Goal: Obtain resource: Download file/media

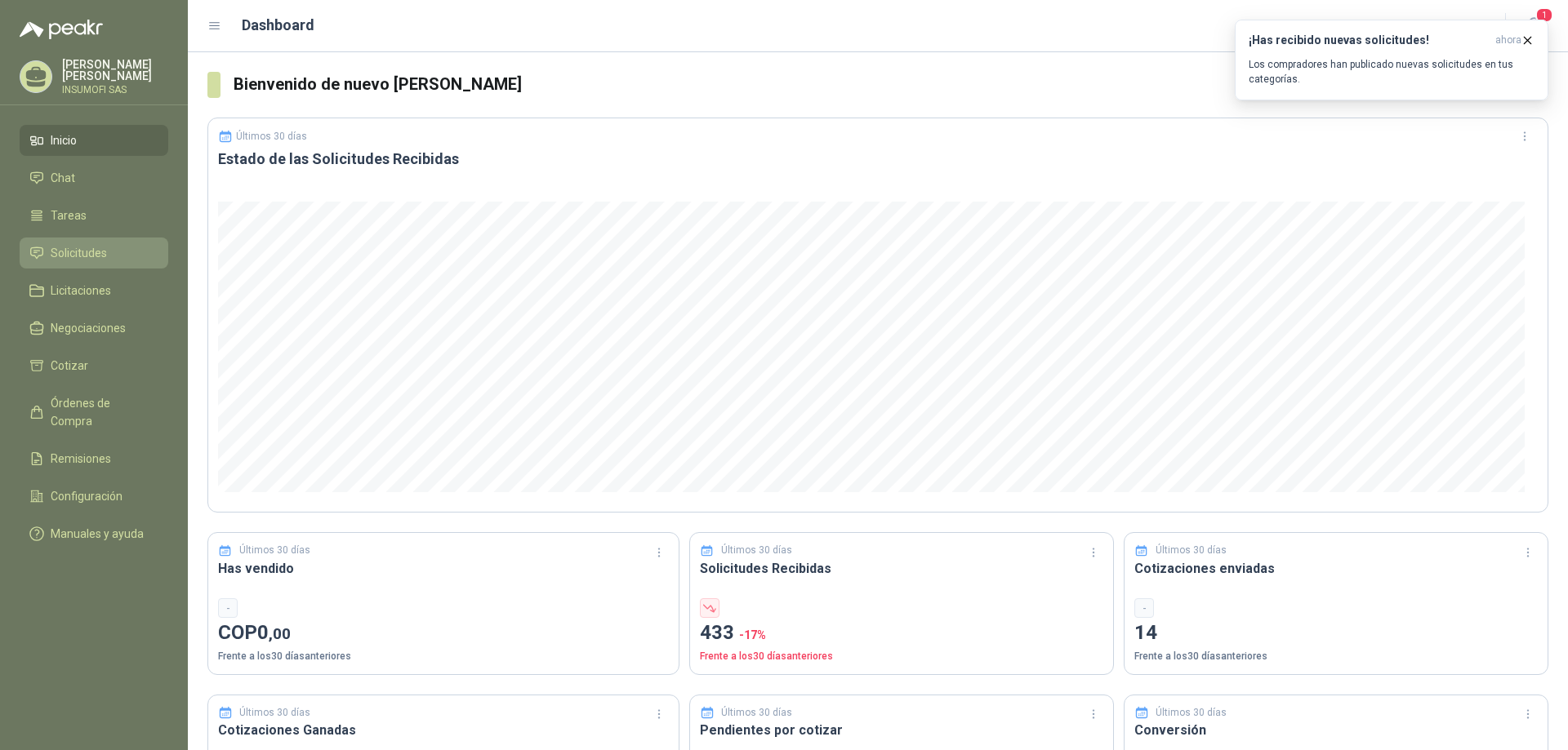
click at [81, 258] on span "Solicitudes" at bounding box center [79, 253] width 57 height 18
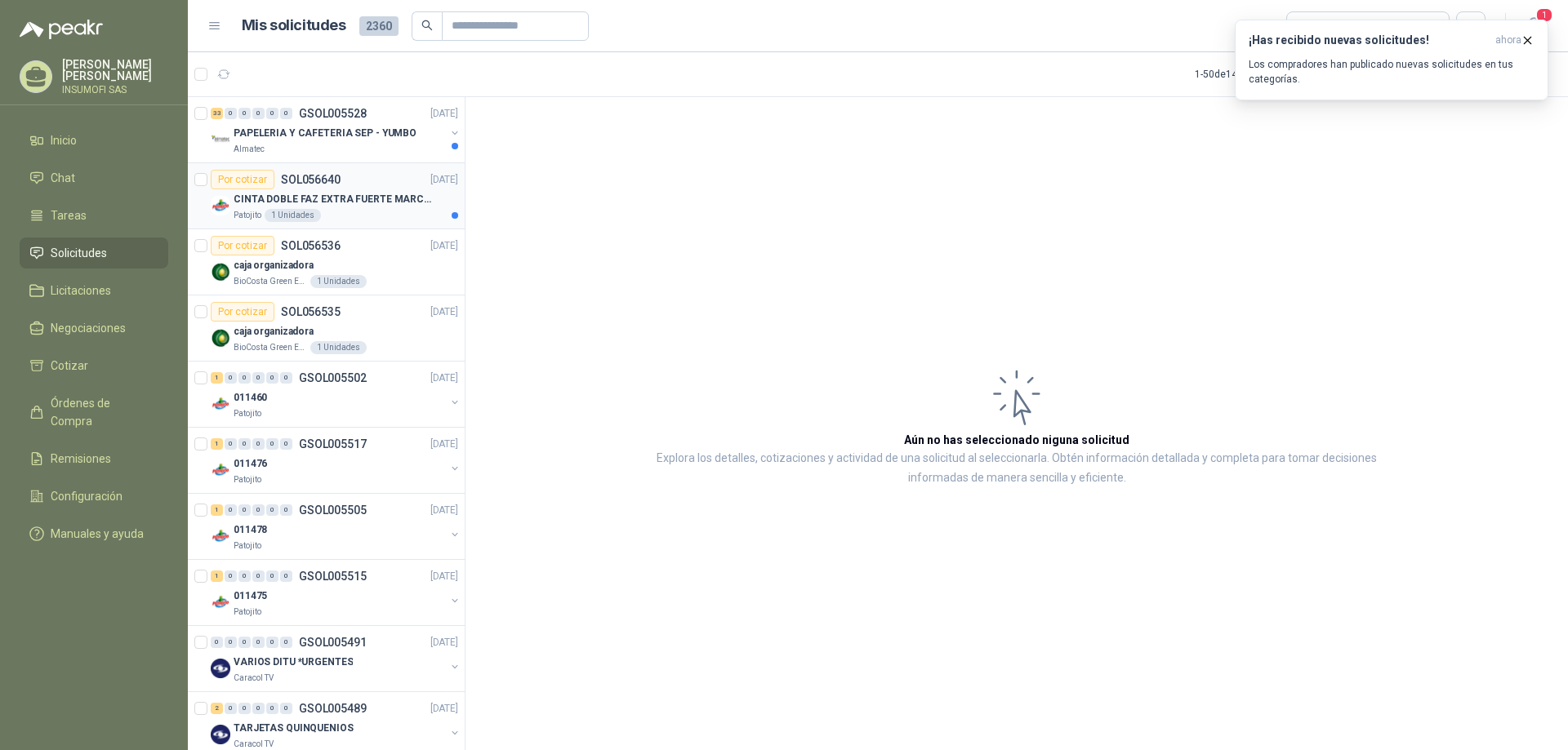
click at [344, 216] on div "Patojito 1 Unidades" at bounding box center [345, 215] width 224 height 13
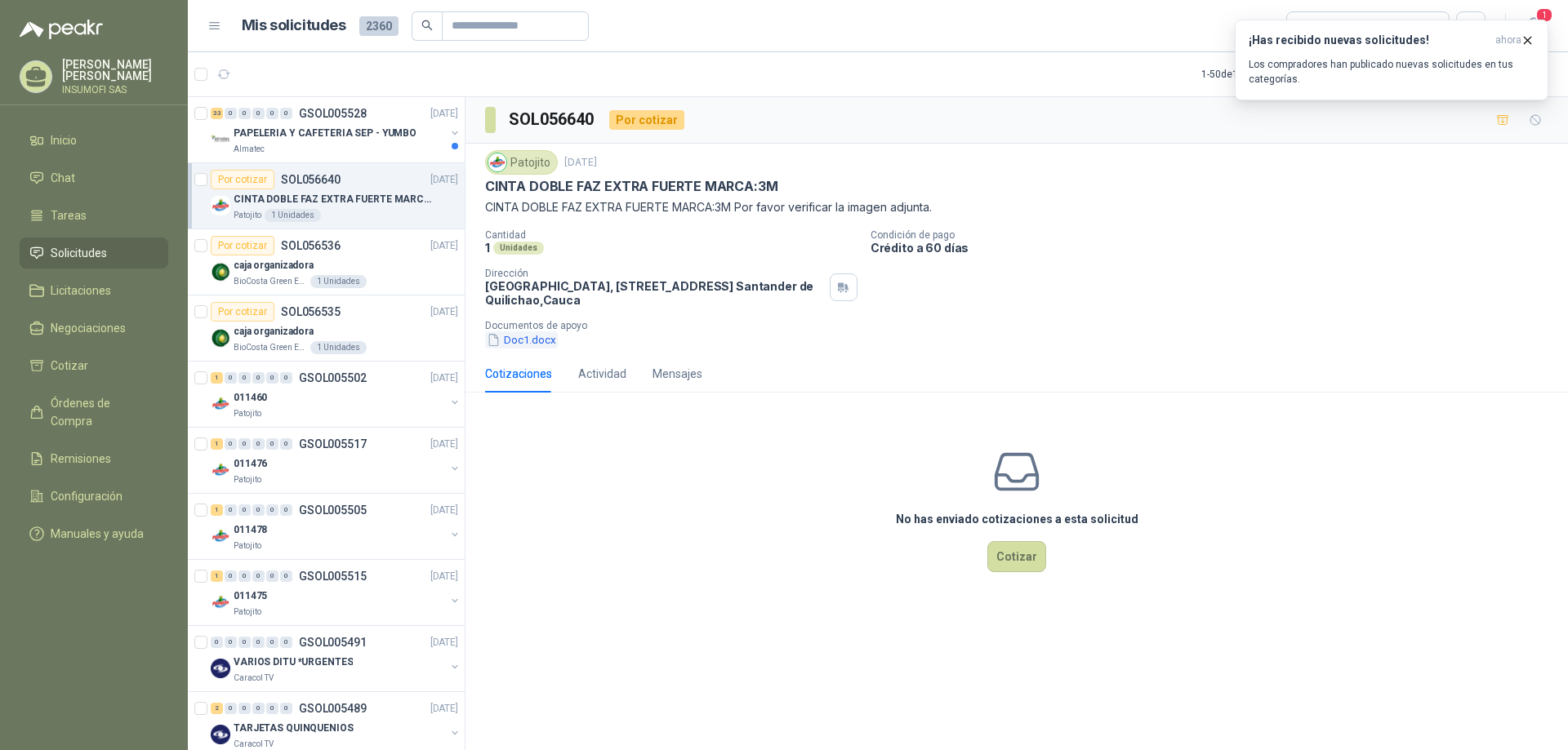
click at [535, 337] on button "Doc1.docx" at bounding box center [521, 340] width 72 height 17
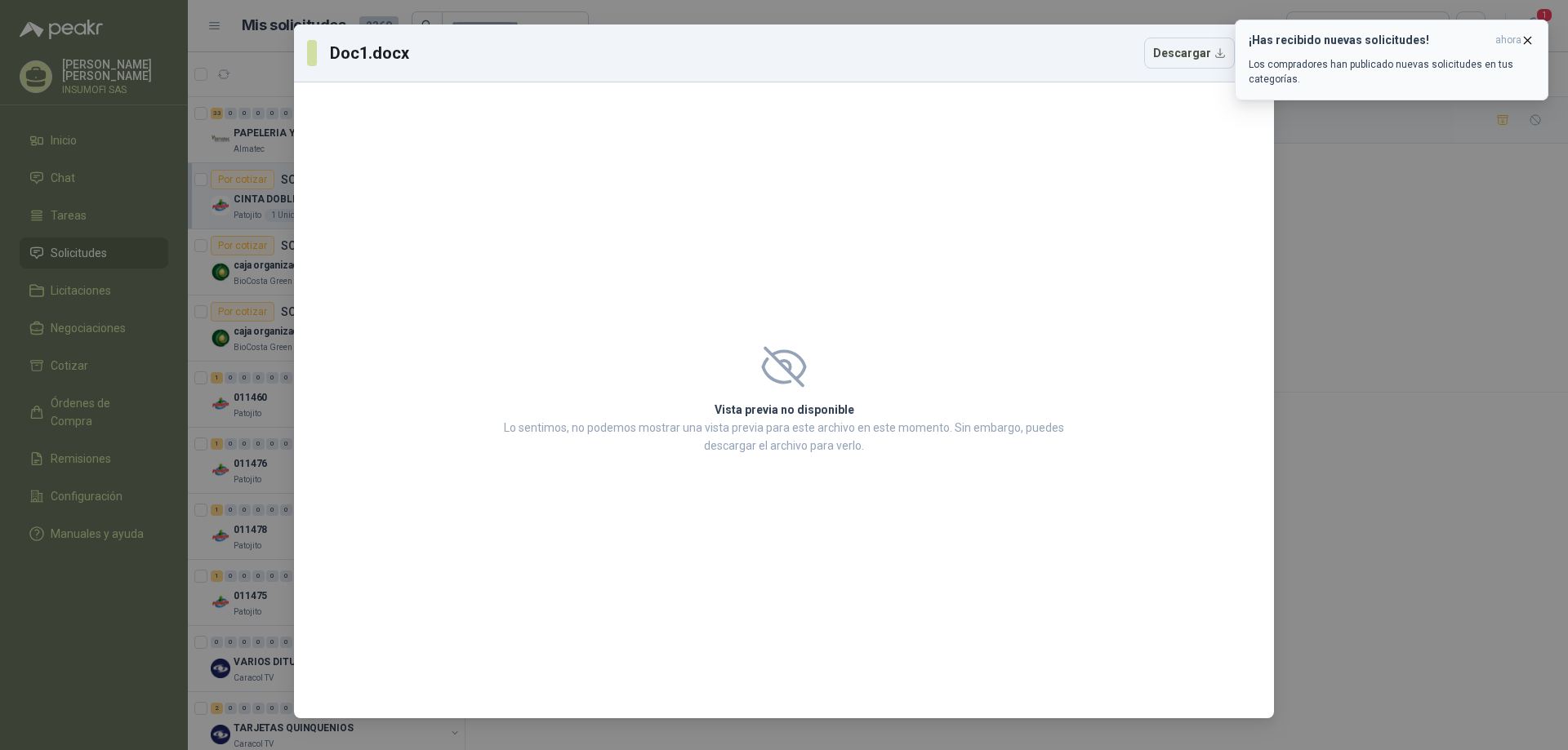
click at [1528, 37] on icon "button" at bounding box center [1528, 40] width 14 height 14
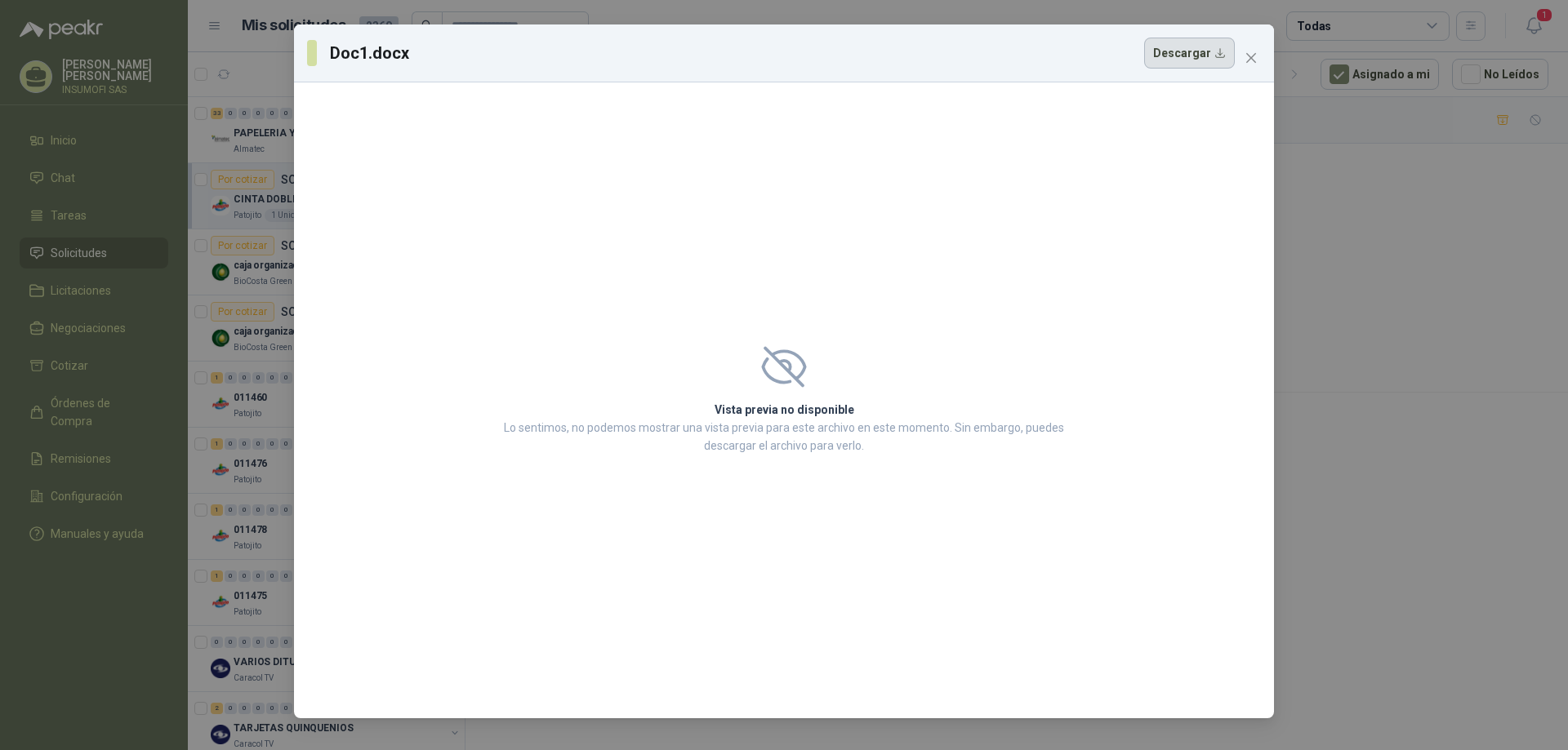
click at [1189, 67] on button "Descargar" at bounding box center [1190, 53] width 90 height 31
click at [1253, 55] on icon "close" at bounding box center [1252, 58] width 13 height 13
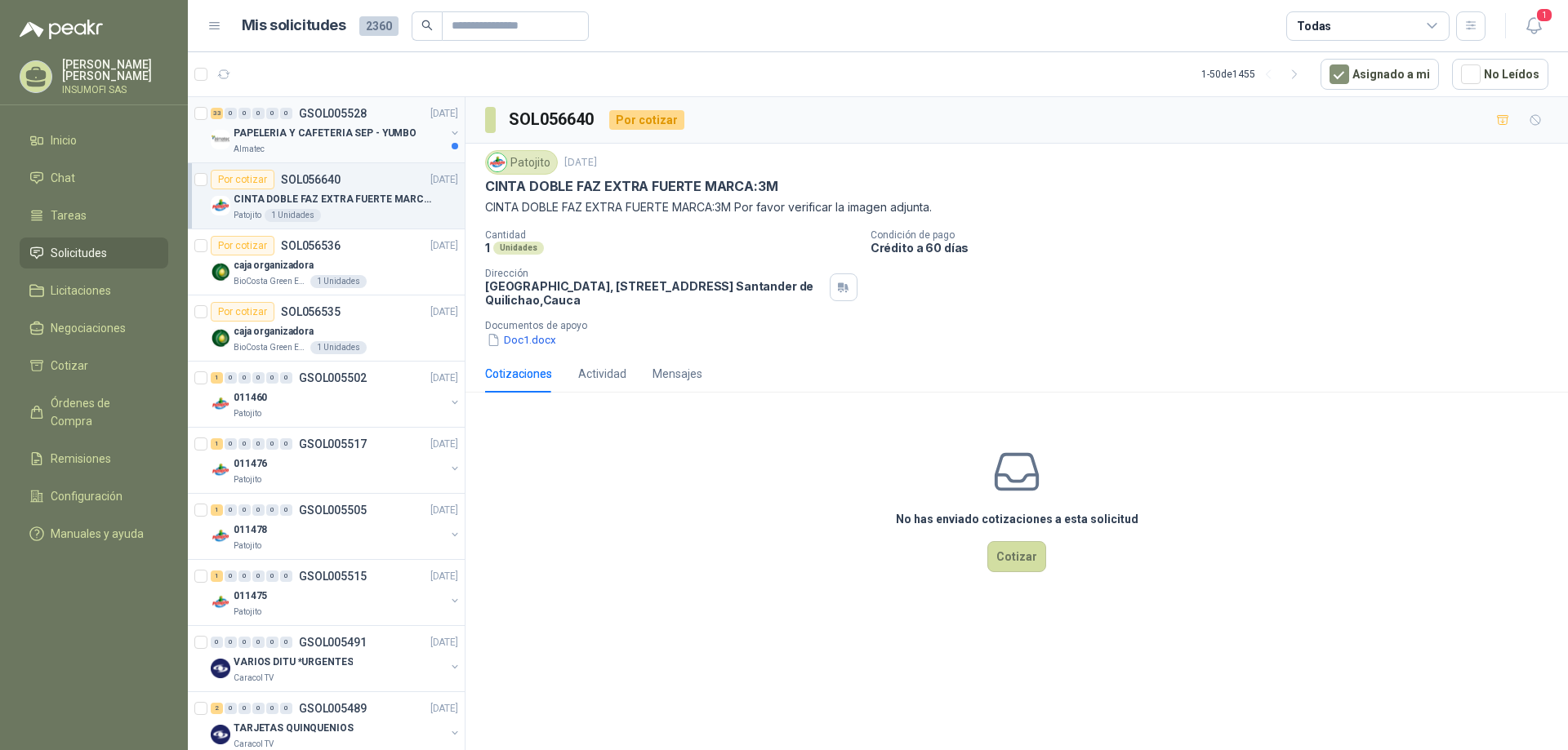
click at [353, 143] on div "Almatec" at bounding box center [339, 150] width 211 height 13
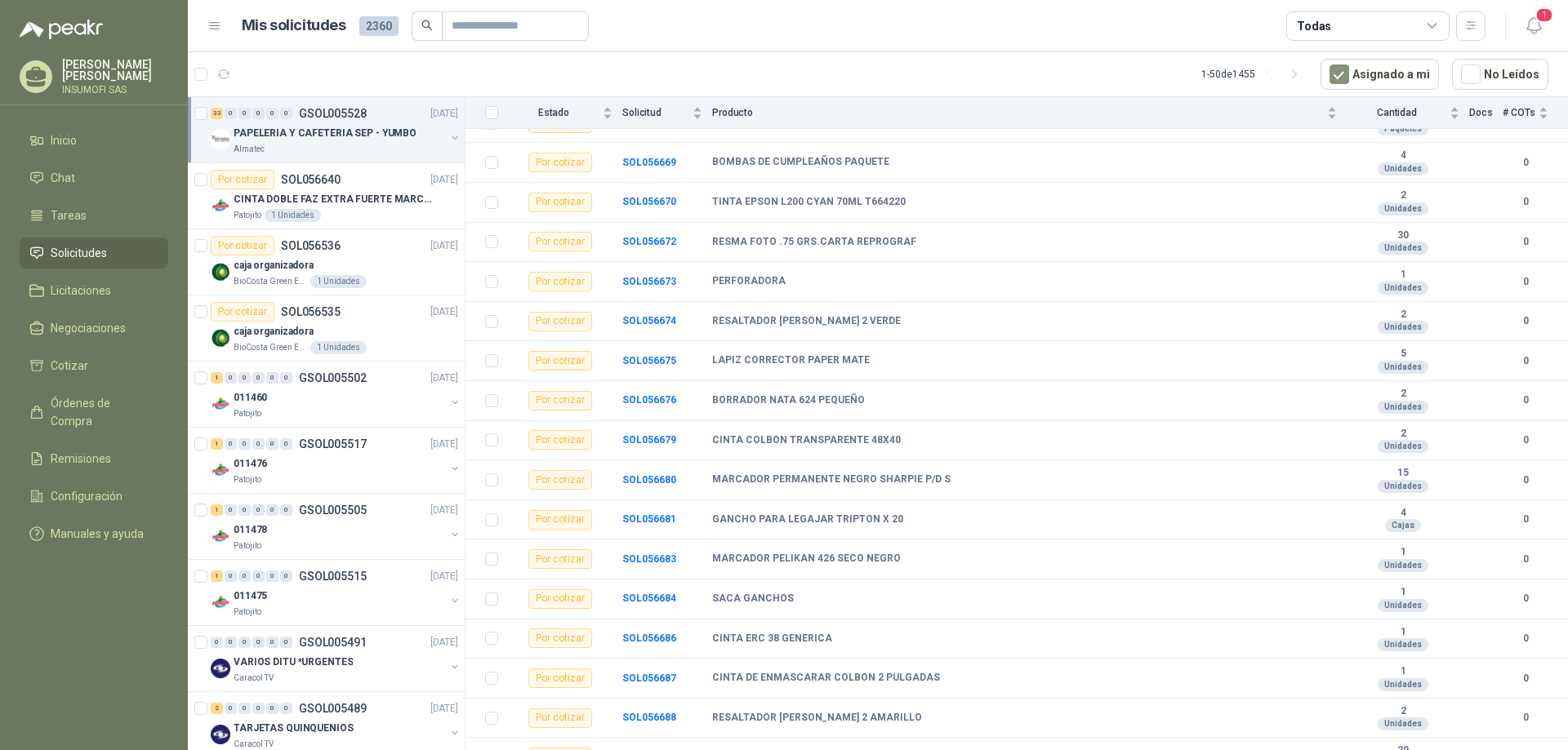
scroll to position [869, 0]
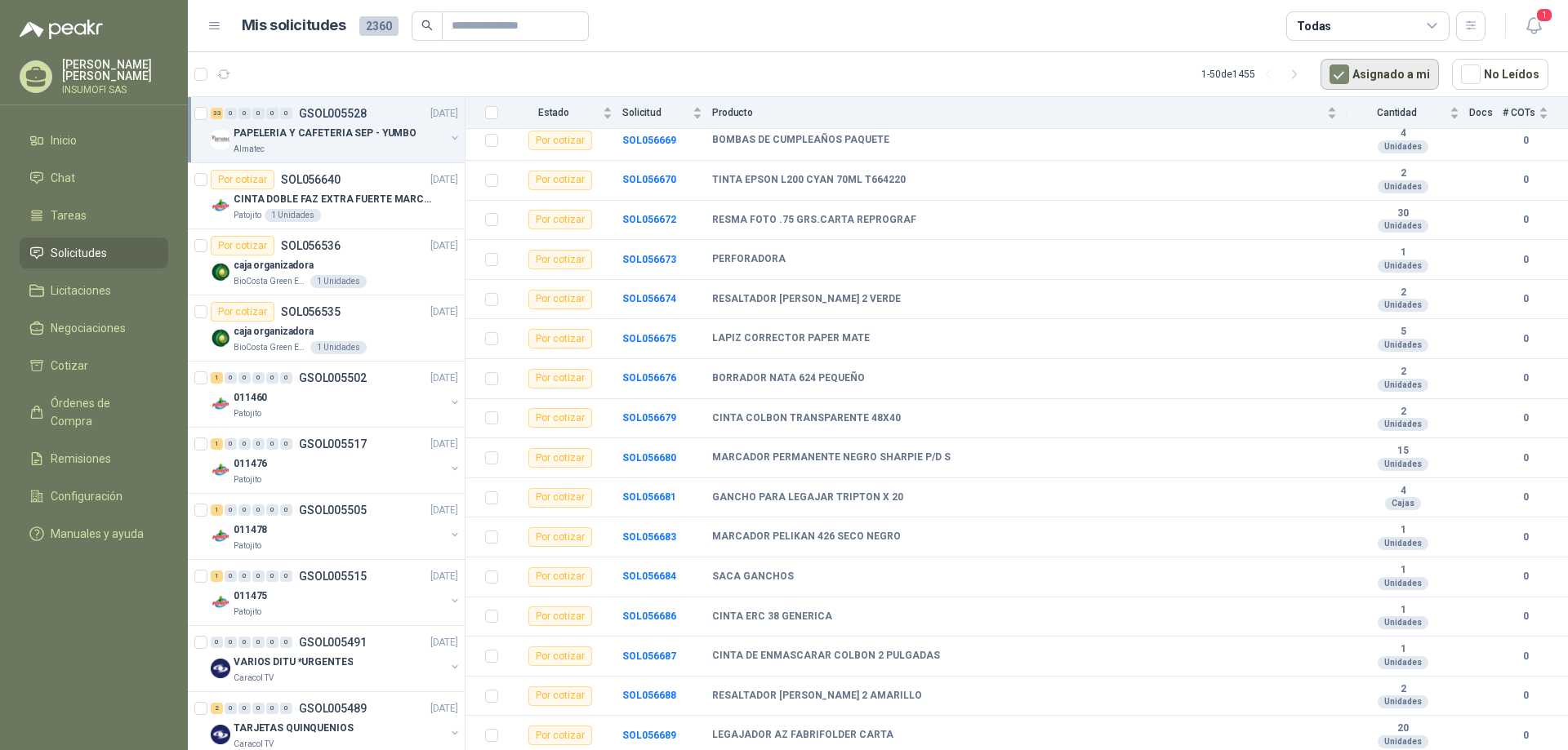
click at [1391, 76] on button "Asignado a mi" at bounding box center [1380, 75] width 118 height 31
click at [1536, 27] on icon "button" at bounding box center [1534, 25] width 21 height 21
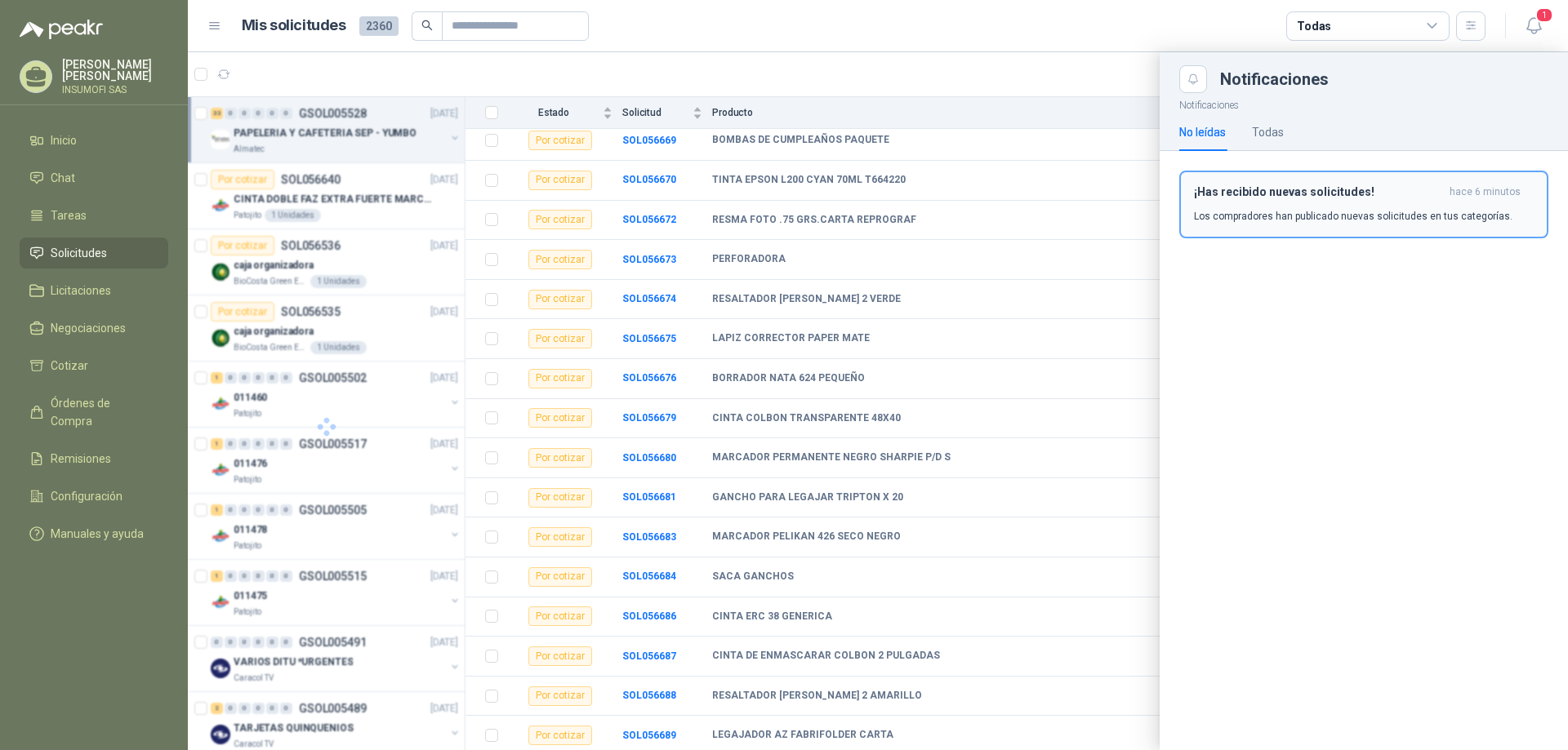
click at [1313, 191] on h3 "¡Has recibido nuevas solicitudes!" at bounding box center [1318, 192] width 249 height 14
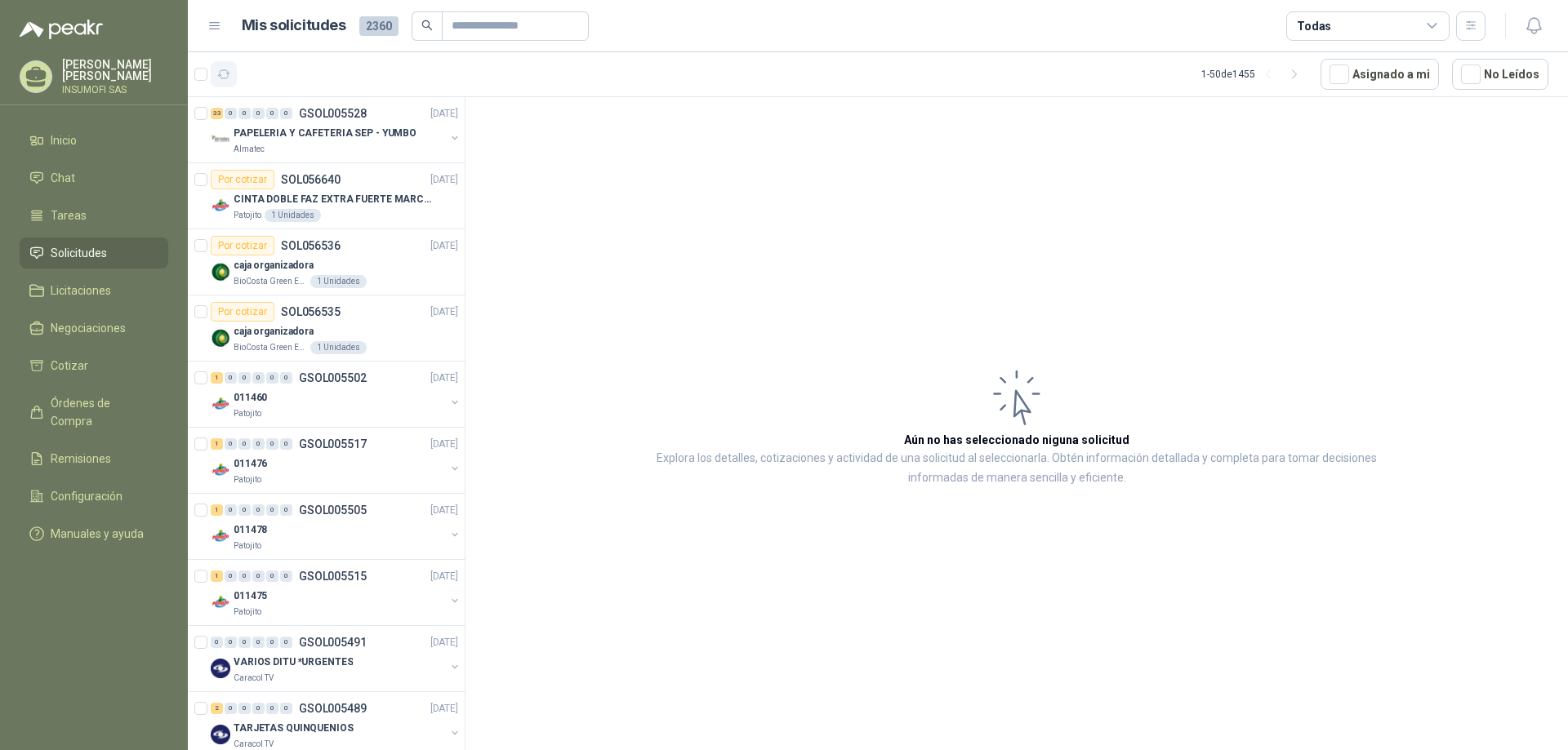
click at [227, 75] on icon "button" at bounding box center [224, 74] width 14 height 14
